Goal: Transaction & Acquisition: Purchase product/service

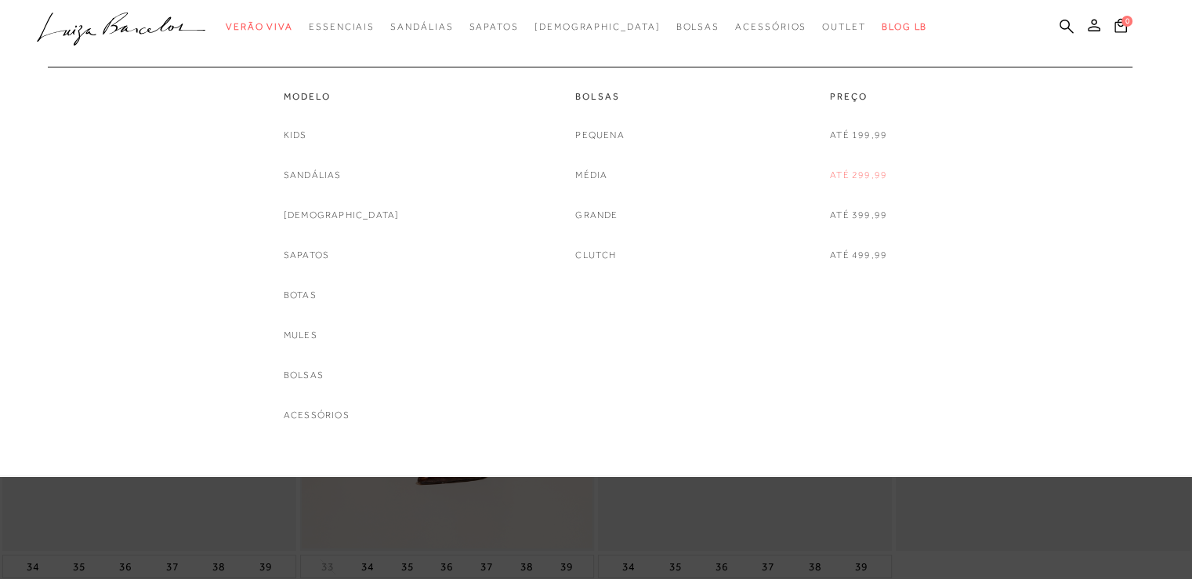
click at [863, 168] on link "Até 299,99" at bounding box center [858, 175] width 57 height 16
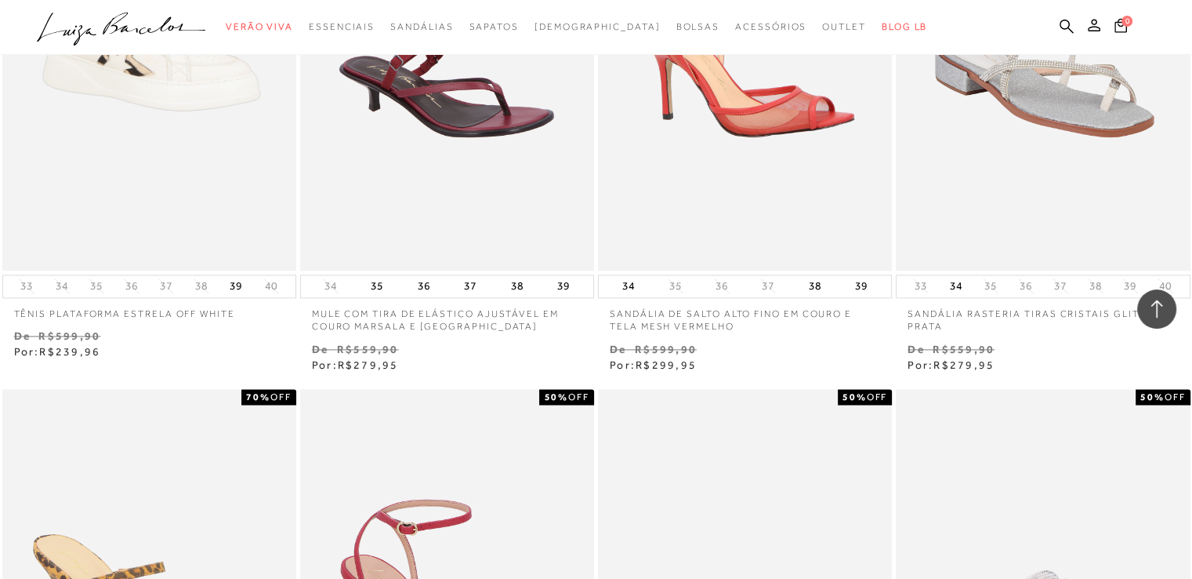
scroll to position [1568, 0]
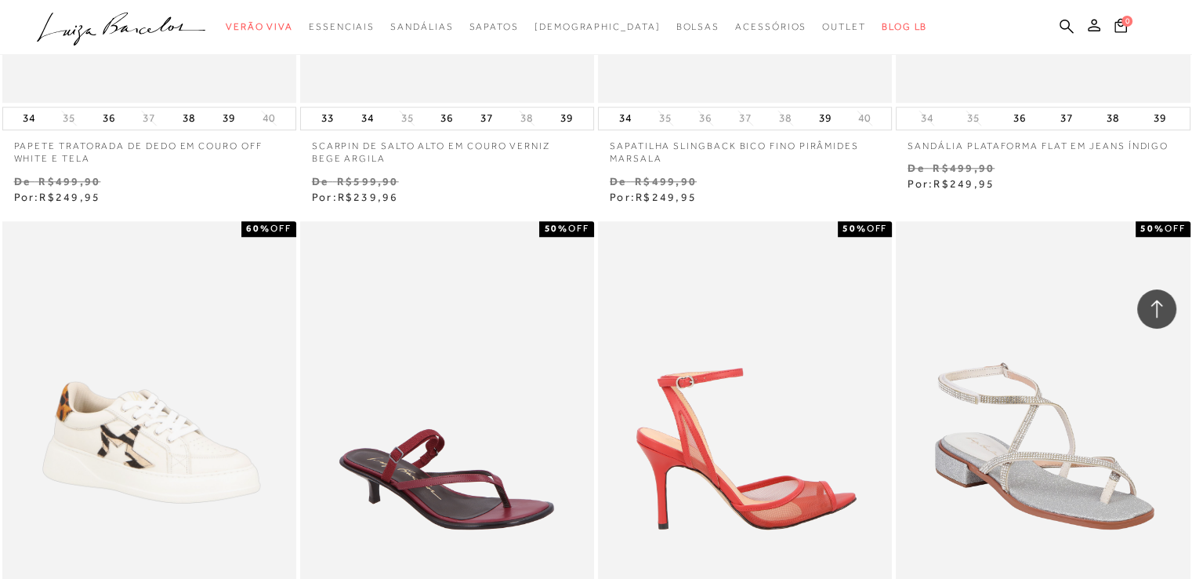
click at [766, 365] on img at bounding box center [746, 441] width 292 height 441
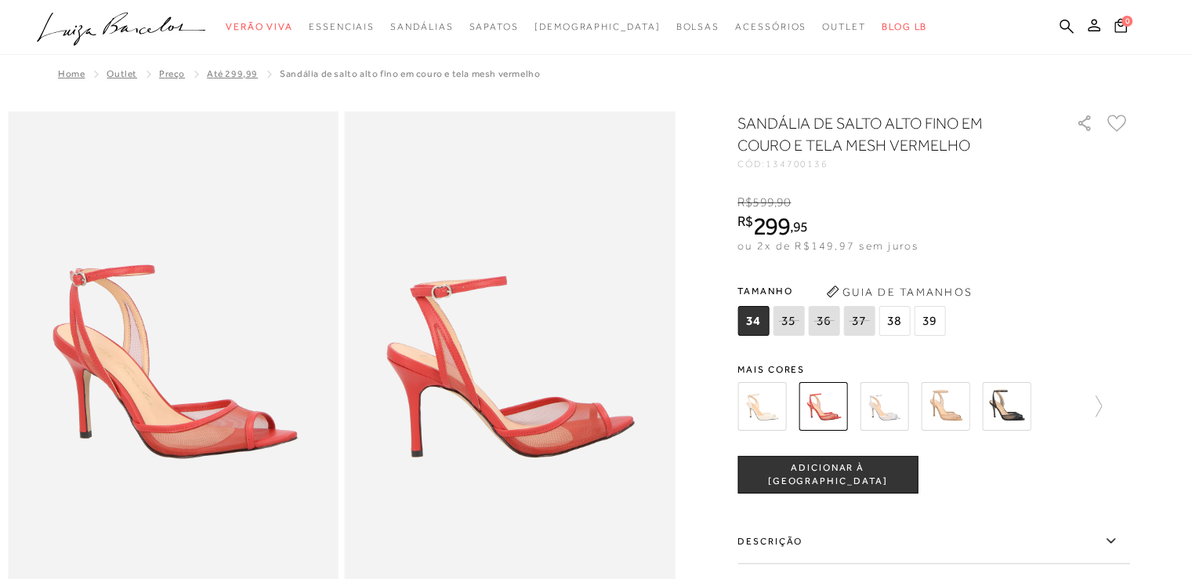
click at [1007, 408] on img at bounding box center [1006, 406] width 49 height 49
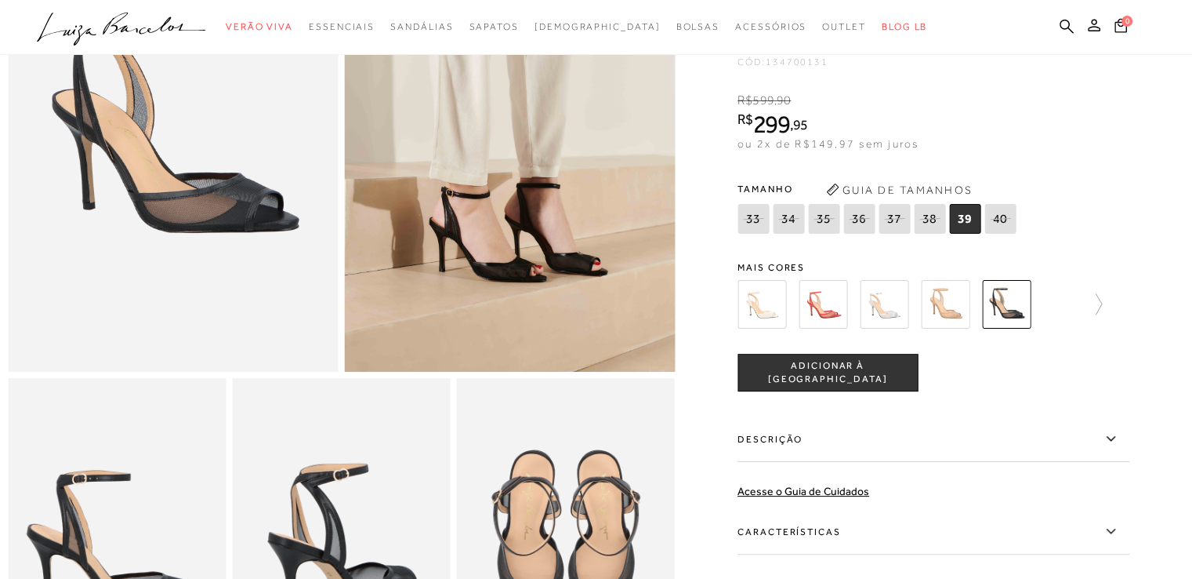
scroll to position [314, 0]
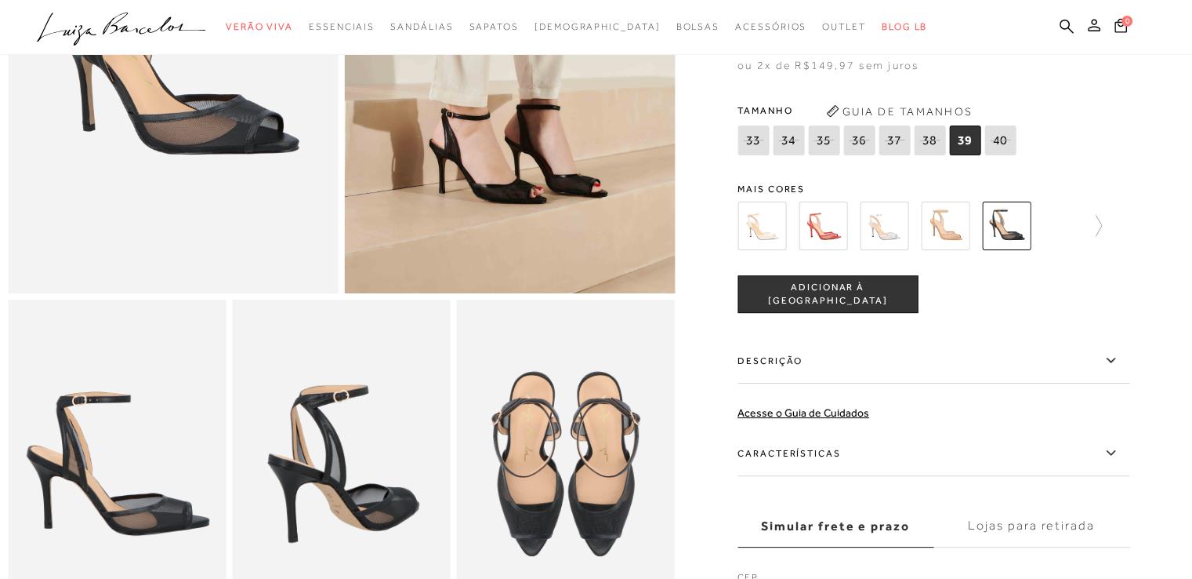
click at [830, 239] on img at bounding box center [823, 225] width 49 height 49
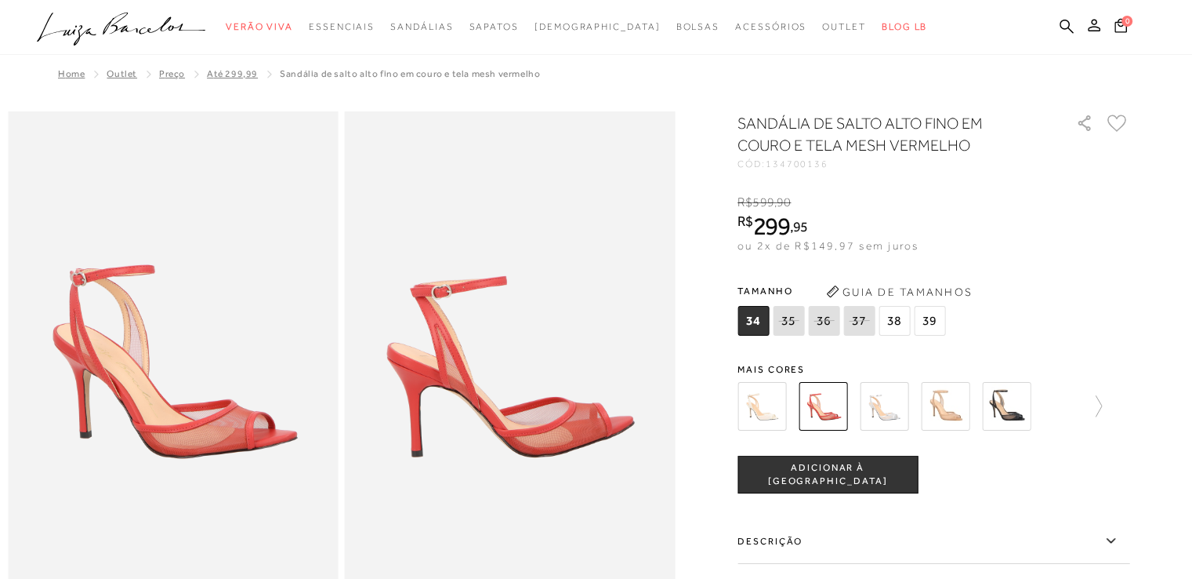
click at [1029, 408] on img at bounding box center [1006, 406] width 49 height 49
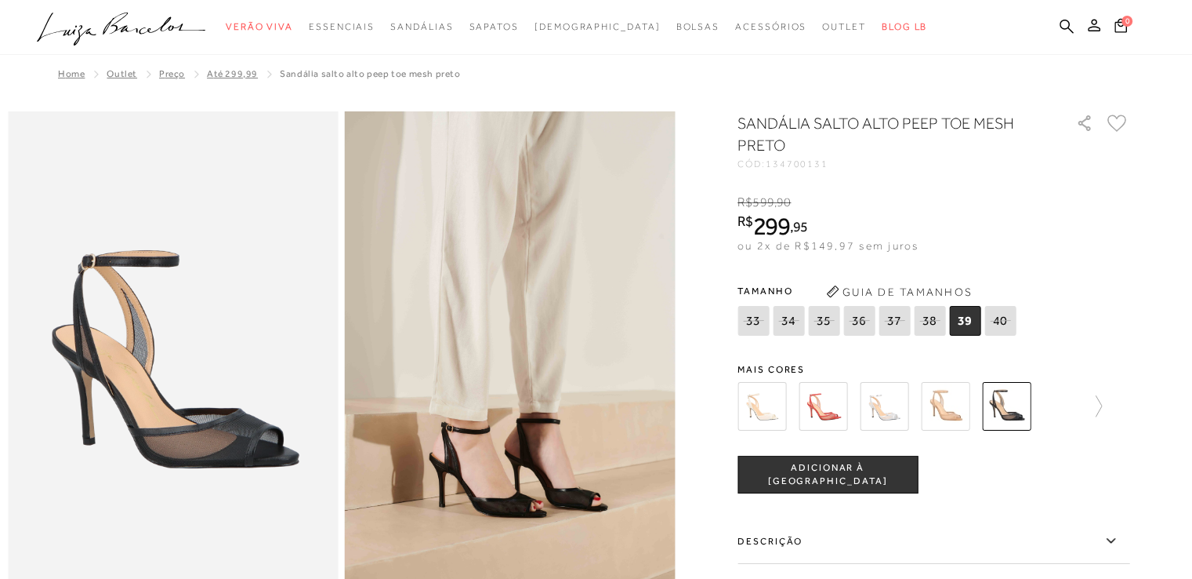
scroll to position [78, 0]
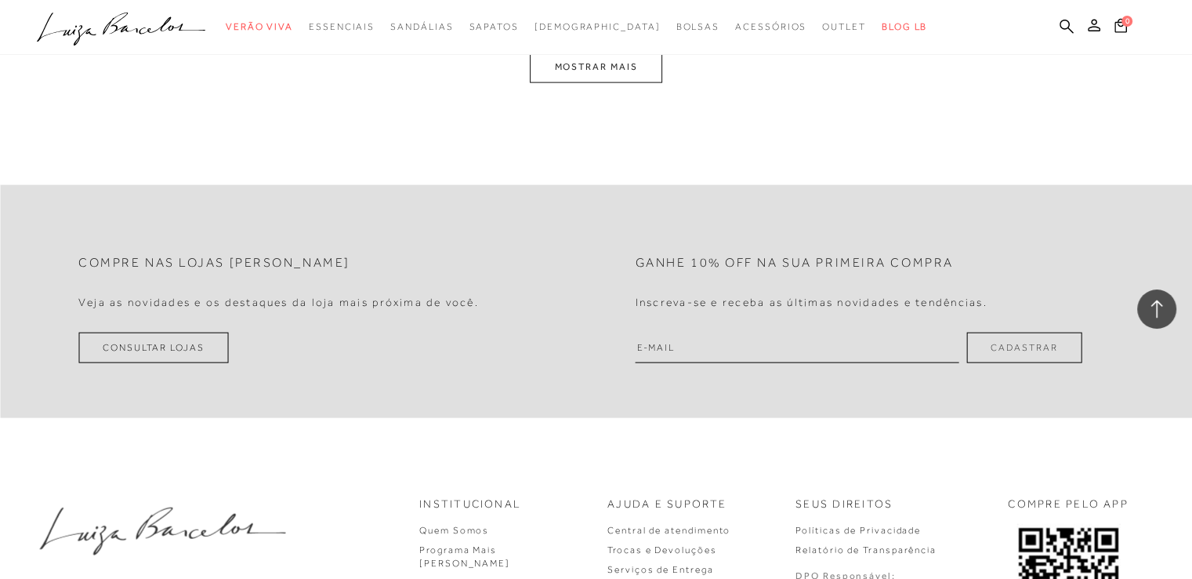
scroll to position [3293, 0]
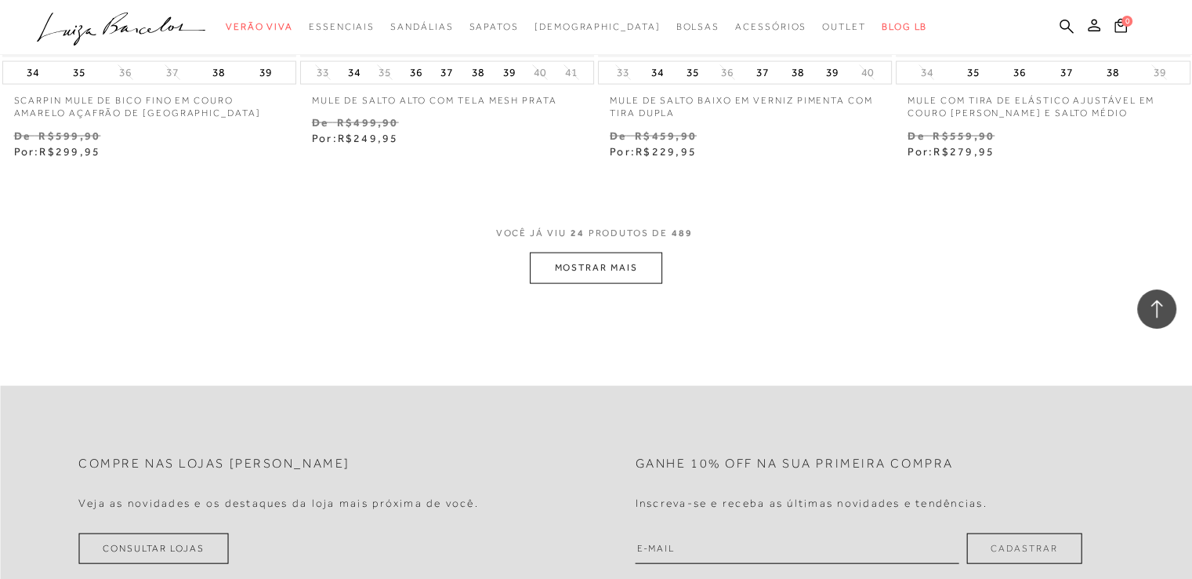
click at [586, 274] on button "MOSTRAR MAIS" at bounding box center [596, 267] width 132 height 31
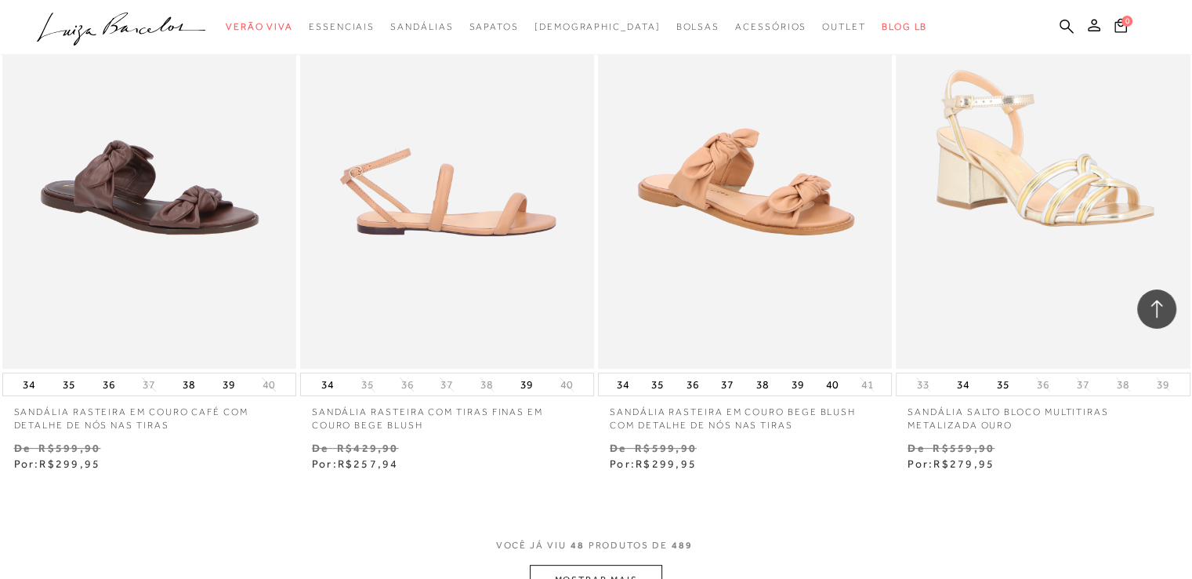
scroll to position [6507, 0]
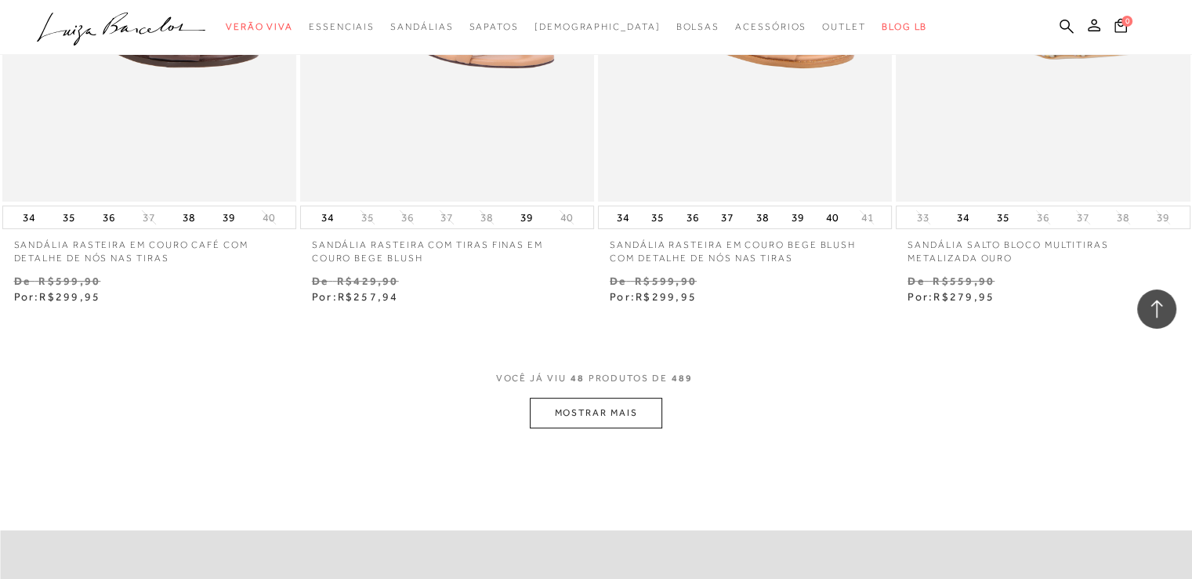
click at [602, 399] on button "MOSTRAR MAIS" at bounding box center [596, 412] width 132 height 31
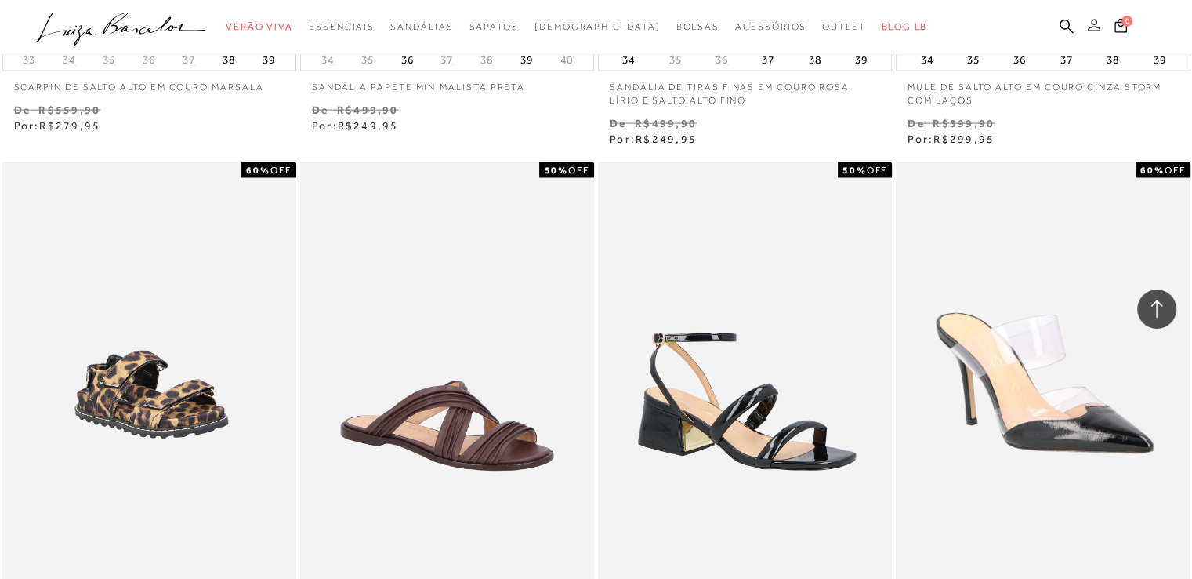
scroll to position [9721, 0]
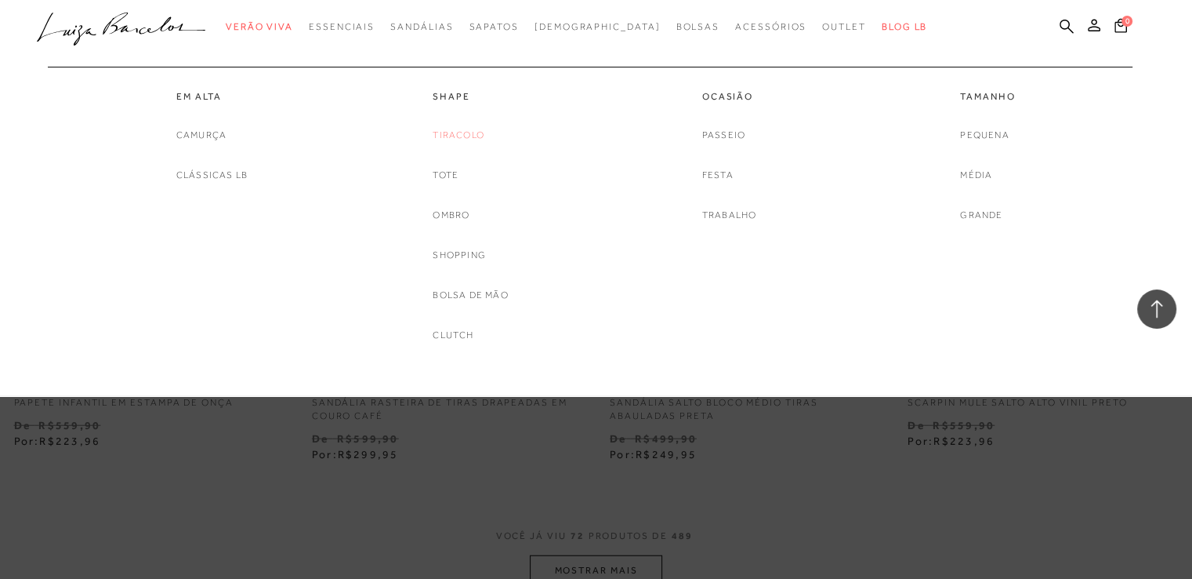
click at [455, 136] on link "Tiracolo" at bounding box center [459, 135] width 52 height 16
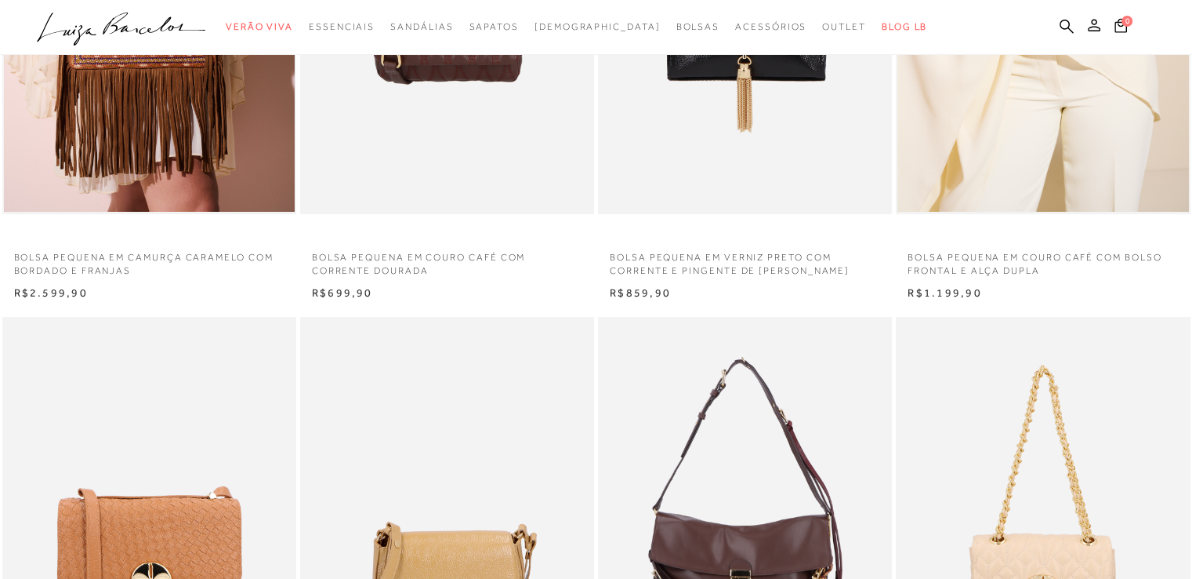
scroll to position [314, 0]
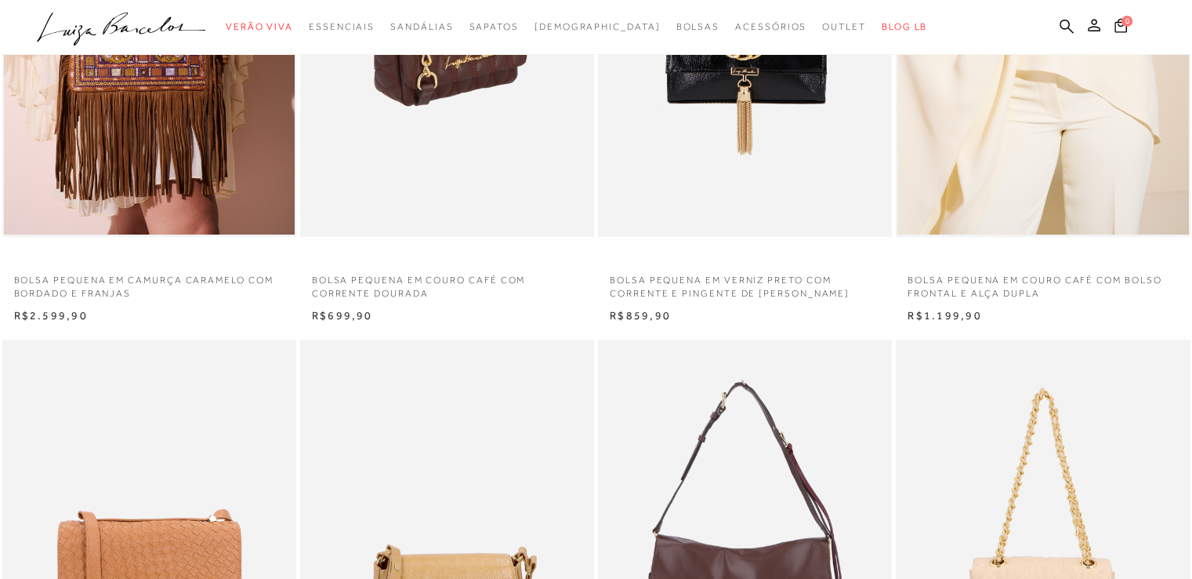
click at [393, 131] on img at bounding box center [448, 16] width 292 height 441
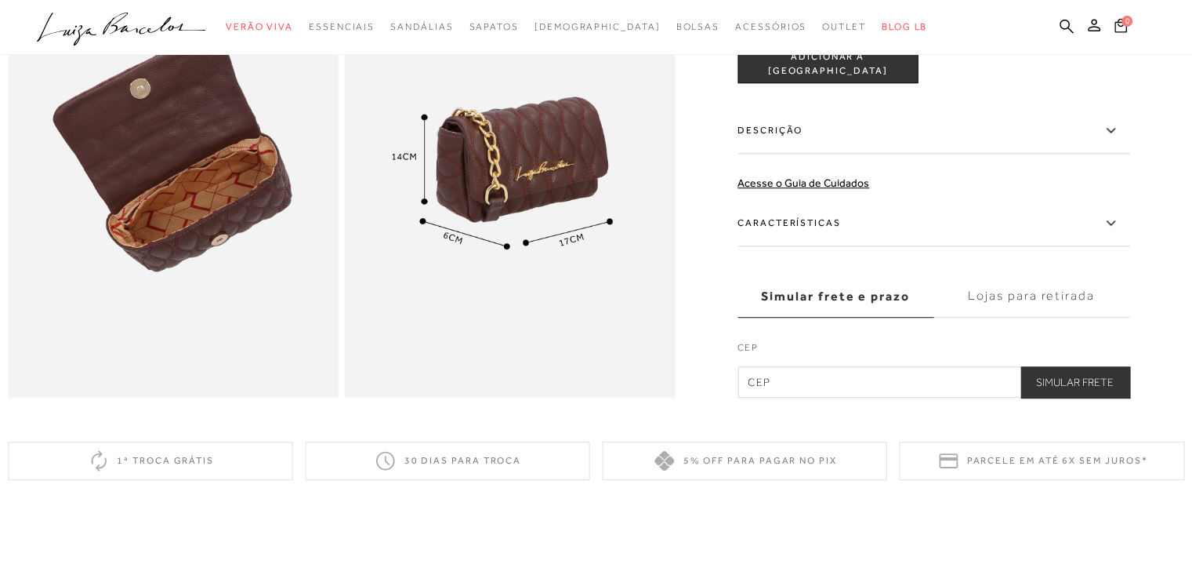
scroll to position [862, 0]
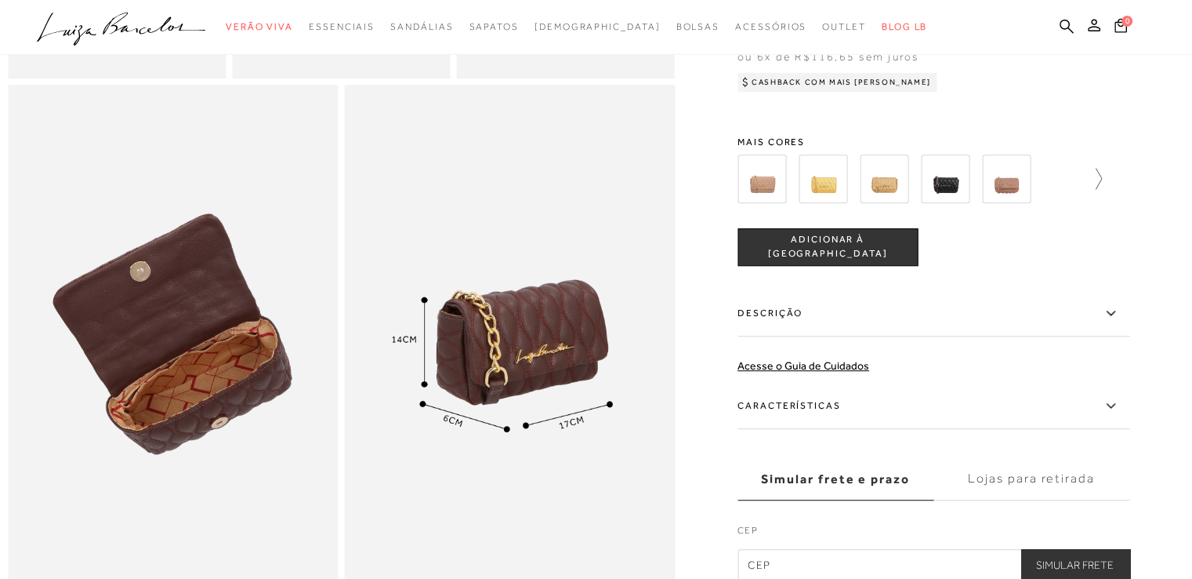
click at [1099, 190] on icon at bounding box center [1091, 179] width 22 height 22
click at [1098, 201] on div at bounding box center [928, 179] width 337 height 58
click at [1119, 190] on icon at bounding box center [1119, 179] width 22 height 22
click at [863, 203] on img at bounding box center [850, 178] width 49 height 49
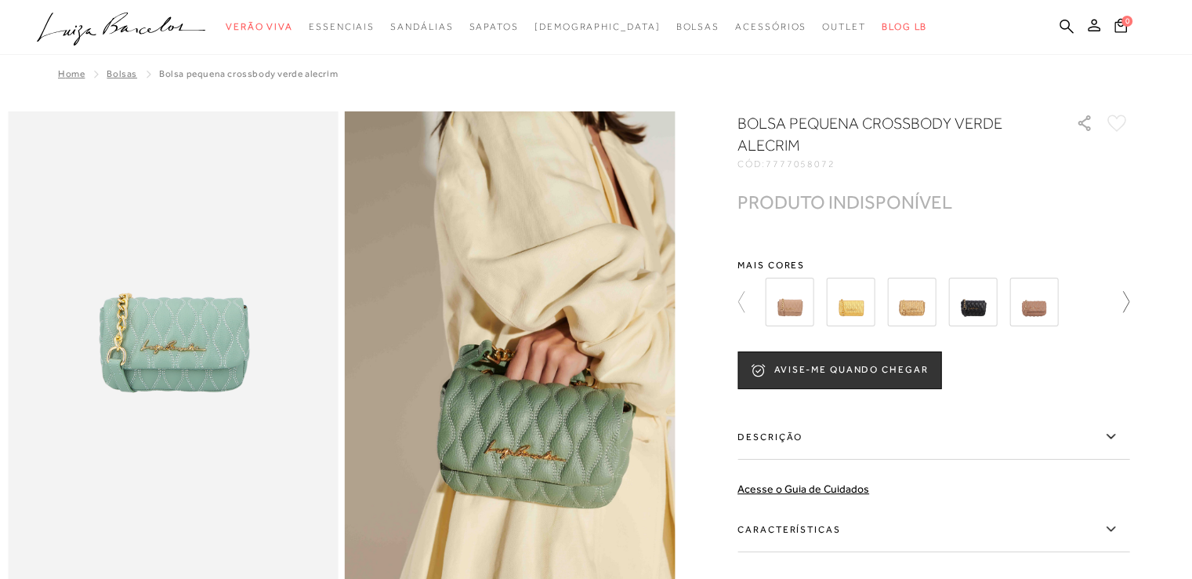
click at [1130, 289] on link at bounding box center [1119, 302] width 22 height 58
click at [1034, 297] on img at bounding box center [1034, 302] width 49 height 49
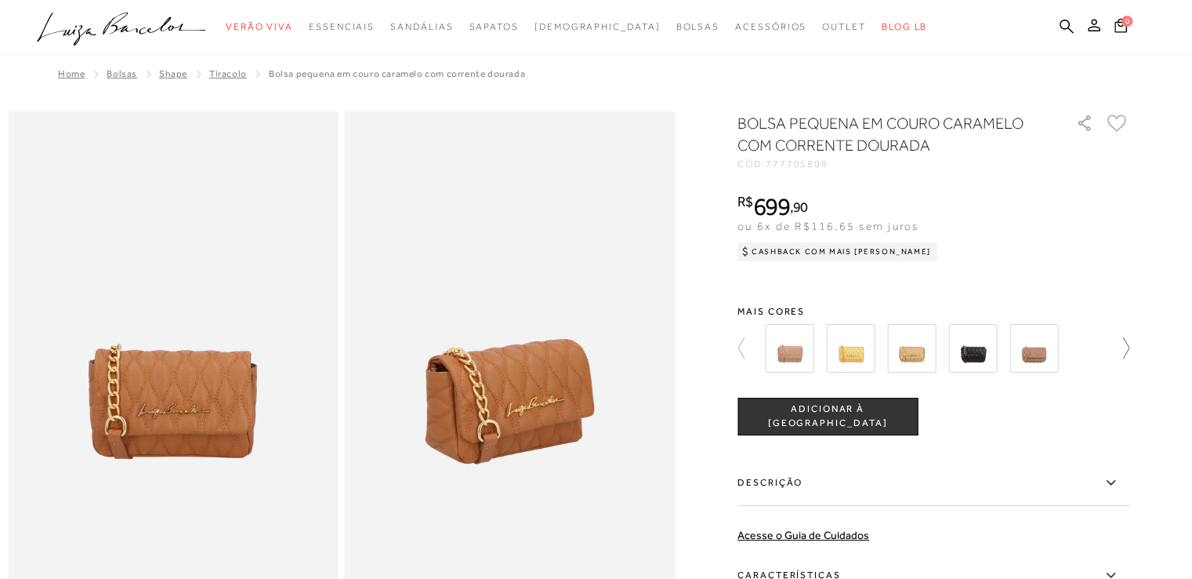
click at [1130, 350] on icon at bounding box center [1119, 348] width 22 height 22
